Goal: Check status: Check status

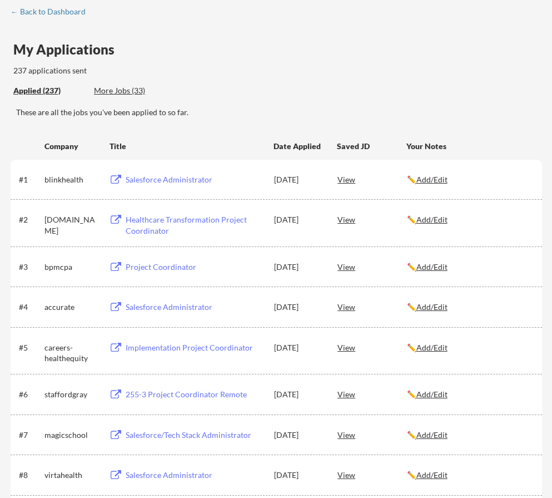
scroll to position [56, 0]
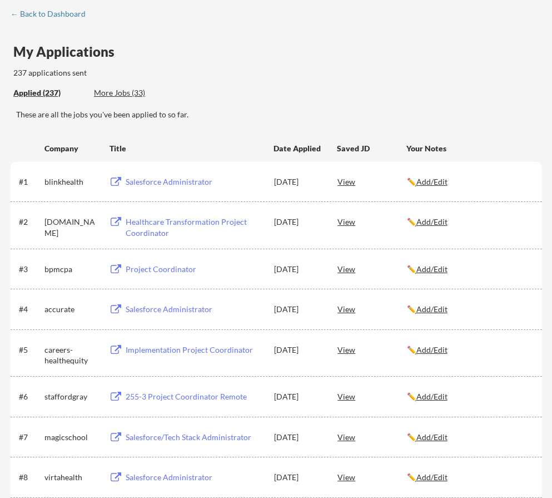
click at [160, 270] on div "Project Coordinator" at bounding box center [195, 268] width 138 height 11
click at [150, 267] on div "Project Coordinator" at bounding box center [195, 268] width 138 height 11
click at [153, 268] on div "Project Coordinator" at bounding box center [195, 268] width 138 height 11
click at [351, 269] on div "View" at bounding box center [371, 268] width 69 height 20
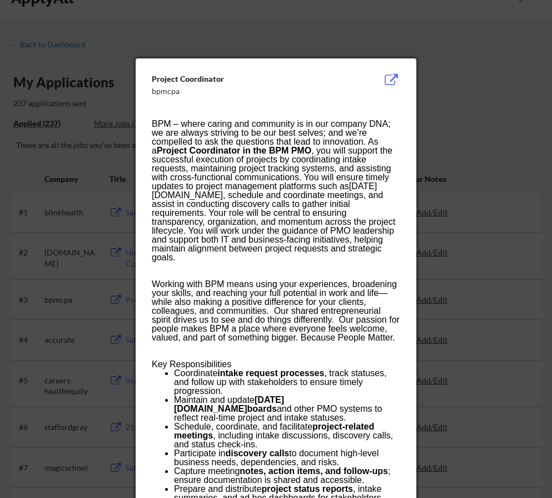
scroll to position [0, 0]
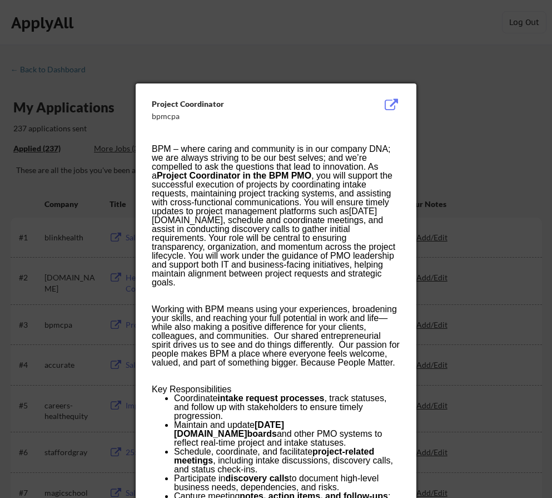
drag, startPoint x: 442, startPoint y: 128, endPoint x: 444, endPoint y: 135, distance: 6.2
click at [442, 128] on div at bounding box center [276, 249] width 552 height 498
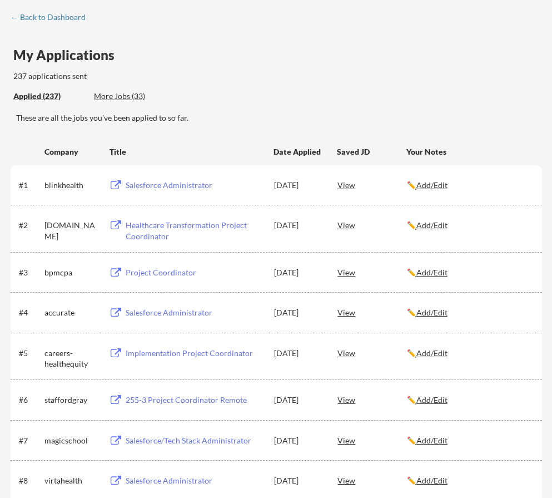
scroll to position [56, 0]
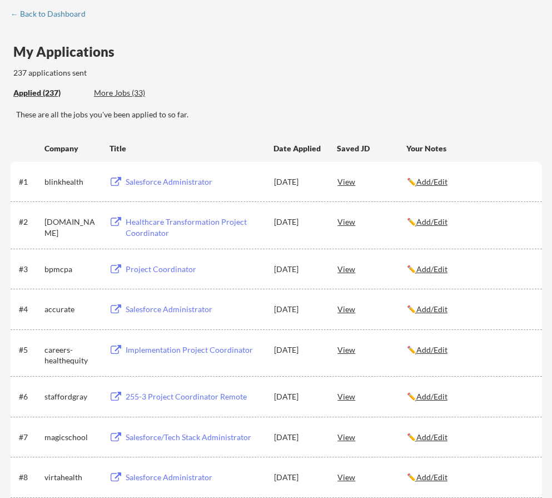
click at [152, 223] on div "Healthcare Transformation Project Coordinator" at bounding box center [195, 227] width 138 height 22
